Goal: Information Seeking & Learning: Learn about a topic

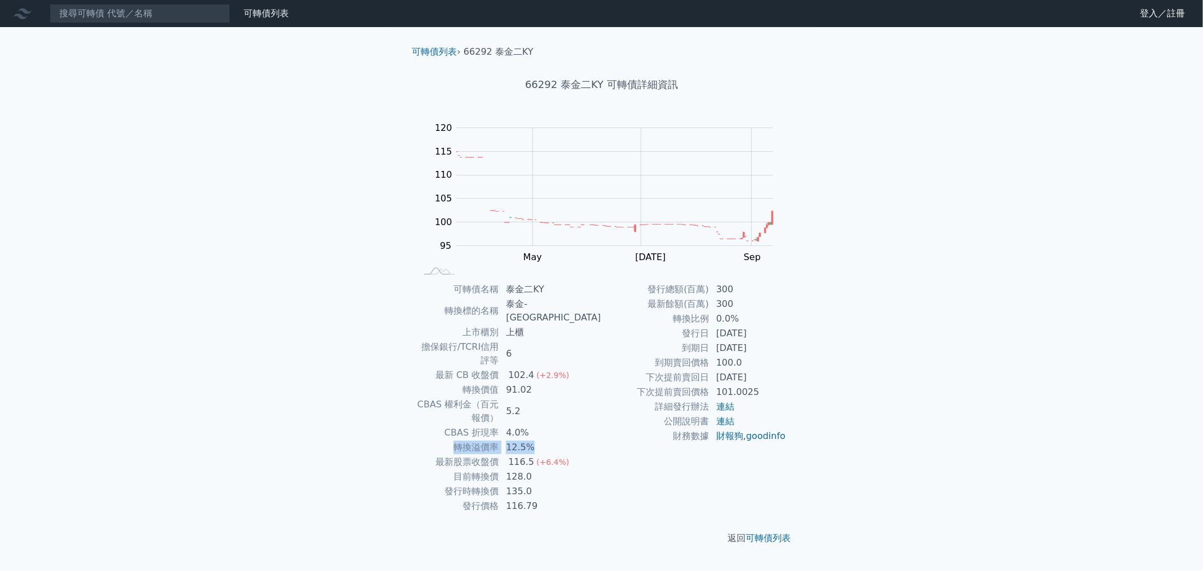
drag, startPoint x: 555, startPoint y: 403, endPoint x: 471, endPoint y: 406, distance: 84.6
click at [471, 440] on tr "轉換溢價率 12.5%" at bounding box center [509, 447] width 185 height 15
click at [613, 399] on td "詳細發行辦法" at bounding box center [656, 406] width 108 height 15
click at [605, 431] on td "財務數據" at bounding box center [656, 435] width 108 height 15
click at [574, 382] on td "91.02" at bounding box center [550, 389] width 102 height 15
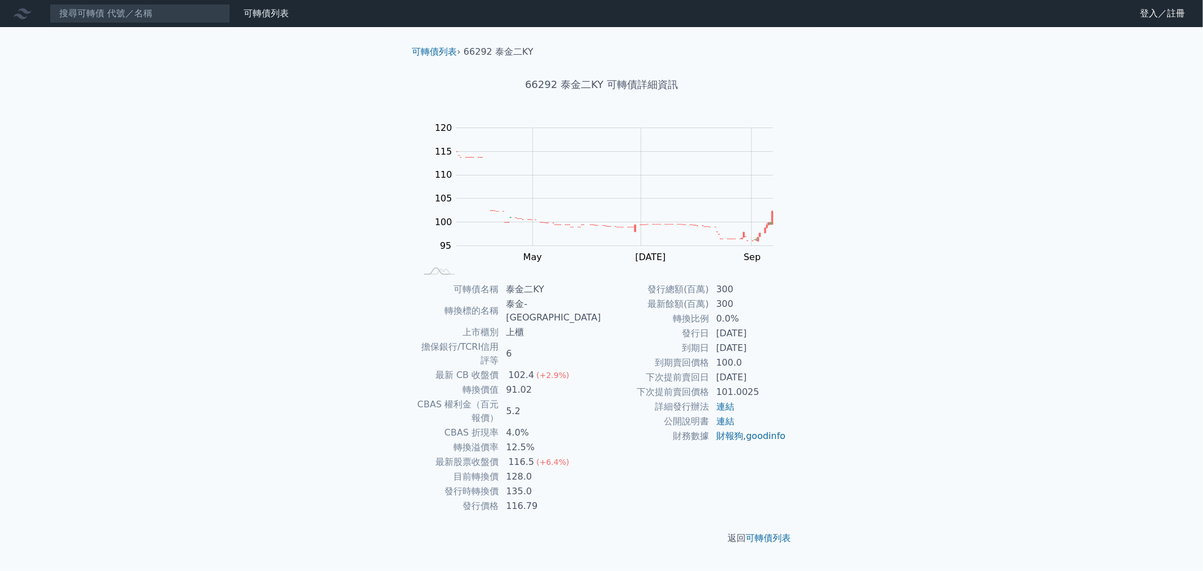
click at [536, 368] on div "102.4" at bounding box center [521, 375] width 30 height 14
drag, startPoint x: 532, startPoint y: 347, endPoint x: 594, endPoint y: 347, distance: 62.6
click at [594, 368] on td "102.4 (+2.9%)" at bounding box center [550, 375] width 102 height 15
click at [595, 368] on td "102.4 (+2.9%)" at bounding box center [550, 375] width 102 height 15
drag, startPoint x: 530, startPoint y: 406, endPoint x: 579, endPoint y: 402, distance: 49.2
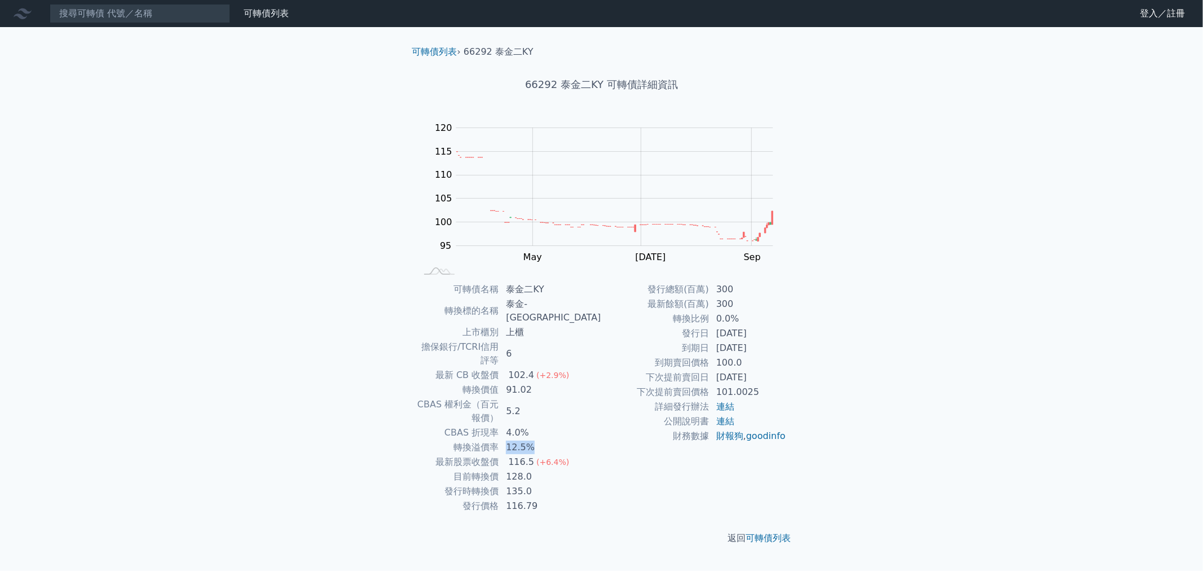
click at [579, 440] on td "12.5%" at bounding box center [550, 447] width 102 height 15
click at [579, 425] on td "4.0%" at bounding box center [550, 432] width 102 height 15
drag, startPoint x: 551, startPoint y: 390, endPoint x: 516, endPoint y: 385, distance: 35.8
click at [516, 425] on tr "CBAS 折現率 4.0%" at bounding box center [509, 432] width 185 height 15
click at [589, 425] on td "4.0%" at bounding box center [550, 432] width 102 height 15
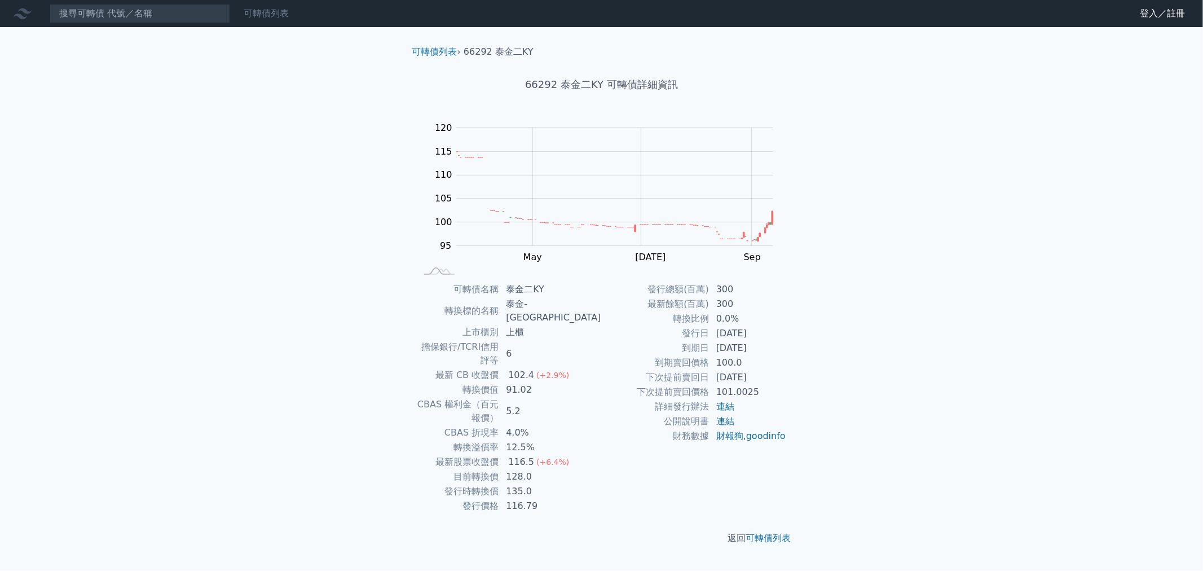
click at [273, 12] on link "可轉債列表" at bounding box center [266, 13] width 45 height 11
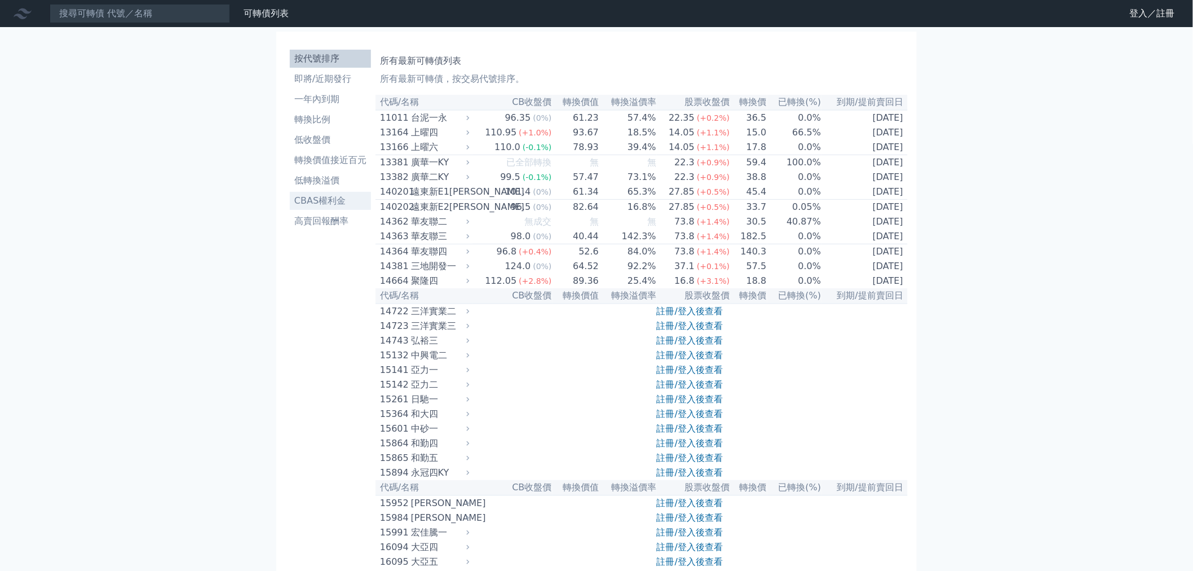
click at [333, 203] on li "CBAS權利金" at bounding box center [330, 201] width 81 height 14
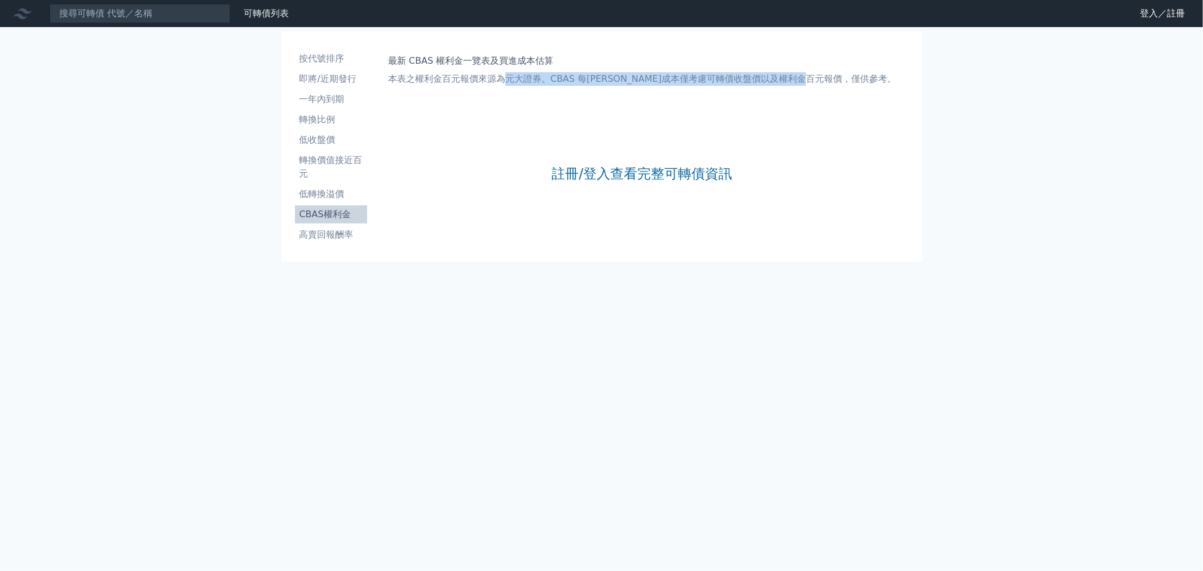
drag, startPoint x: 532, startPoint y: 78, endPoint x: 872, endPoint y: 76, distance: 340.0
click at [872, 76] on div "最新 CBAS 權利金一覽表及買進成本估算 本表之權利金百元報價來源為元大證券。CBAS 每[PERSON_NAME]成本僅考慮可轉債收盤價以及權利金百元報價…" at bounding box center [642, 146] width 541 height 203
click at [877, 77] on div "最新 CBAS 權利金一覽表及買進成本估算 本表之權利金百元報價來源為元大證券。CBAS 每[PERSON_NAME]成本僅考慮可轉債收盤價以及權利金百元報價…" at bounding box center [642, 146] width 541 height 203
